Goal: Task Accomplishment & Management: Use online tool/utility

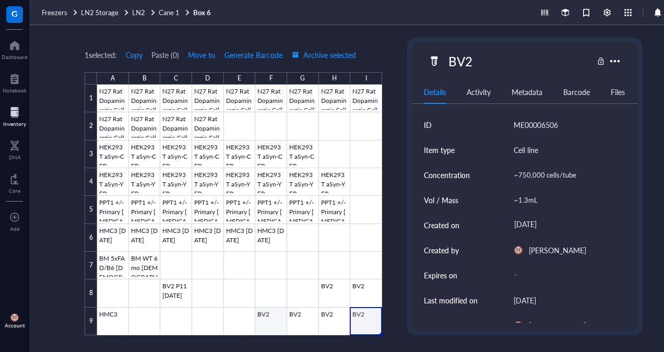
click at [276, 316] on div at bounding box center [239, 210] width 285 height 251
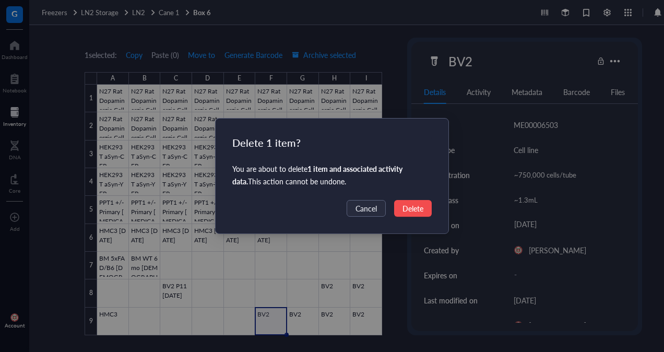
click at [417, 211] on span "Delete" at bounding box center [413, 208] width 21 height 11
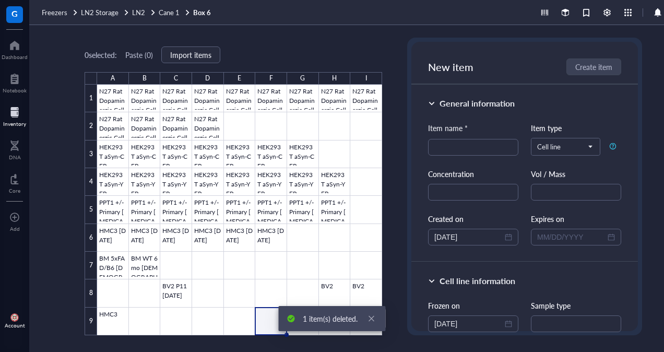
click at [391, 65] on div "0 selected: Paste ( 0 ) Import items A B C D E F G H I 1 2 3 4 5 6 7 8 9 N27 Ra…" at bounding box center [363, 188] width 668 height 327
click at [372, 320] on icon "close" at bounding box center [372, 319] width 6 height 6
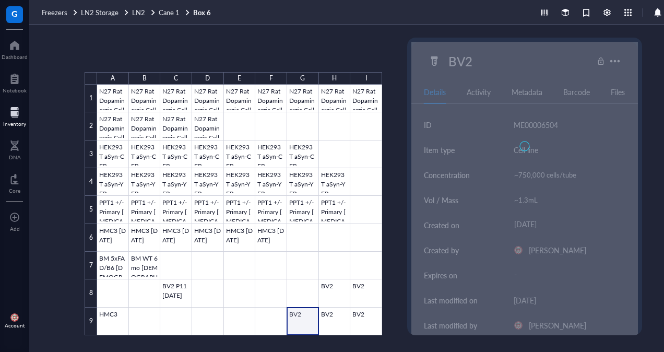
click at [304, 324] on div at bounding box center [239, 210] width 285 height 251
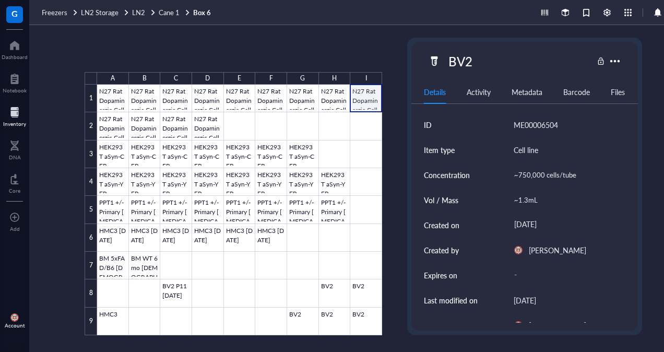
click at [368, 104] on div at bounding box center [239, 210] width 285 height 251
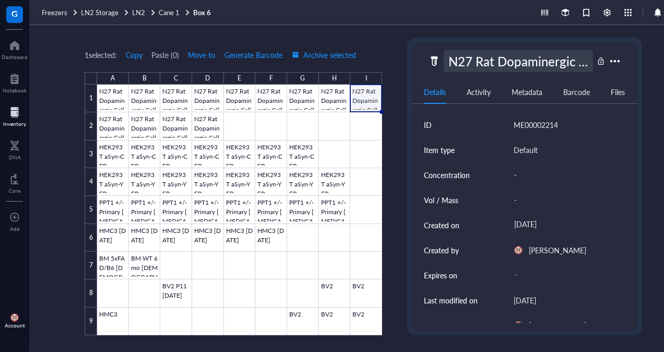
click at [498, 56] on div "N27 Rat Dopaminergic Cell - P1 - Waleed Minzal" at bounding box center [518, 61] width 149 height 22
click at [454, 65] on input "N27 Rat Dopaminergic Cell - P1 - Waleed Minzal" at bounding box center [518, 61] width 148 height 21
click at [400, 52] on div "1 selected: Copy Paste ( 0 ) Move to Generate Barcode Archive selected A B C D …" at bounding box center [363, 188] width 668 height 327
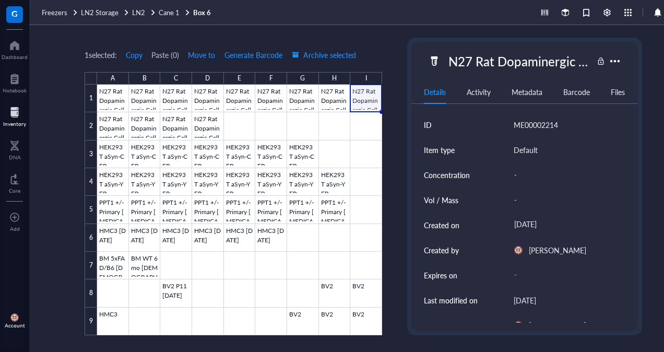
click at [18, 112] on div at bounding box center [14, 112] width 23 height 17
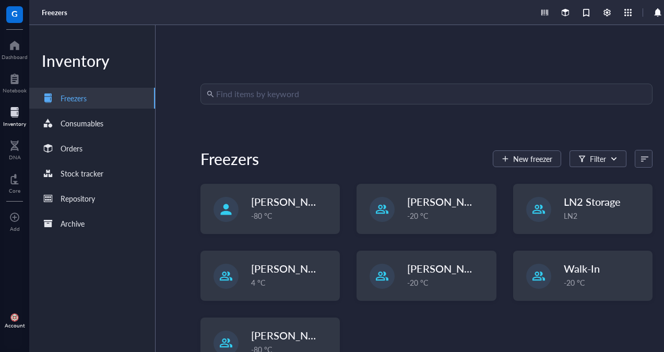
click at [263, 102] on input "search" at bounding box center [431, 94] width 430 height 20
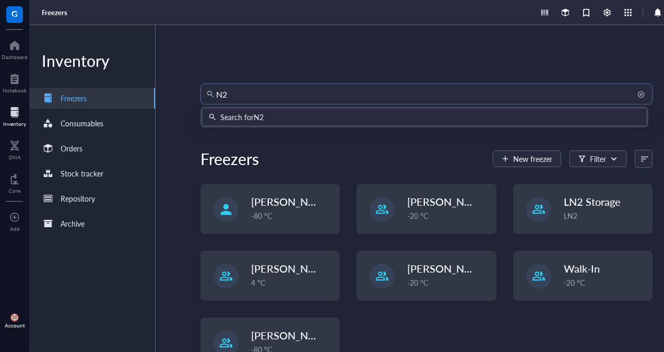
type input "N27"
